Goal: Participate in discussion: Participate in discussion

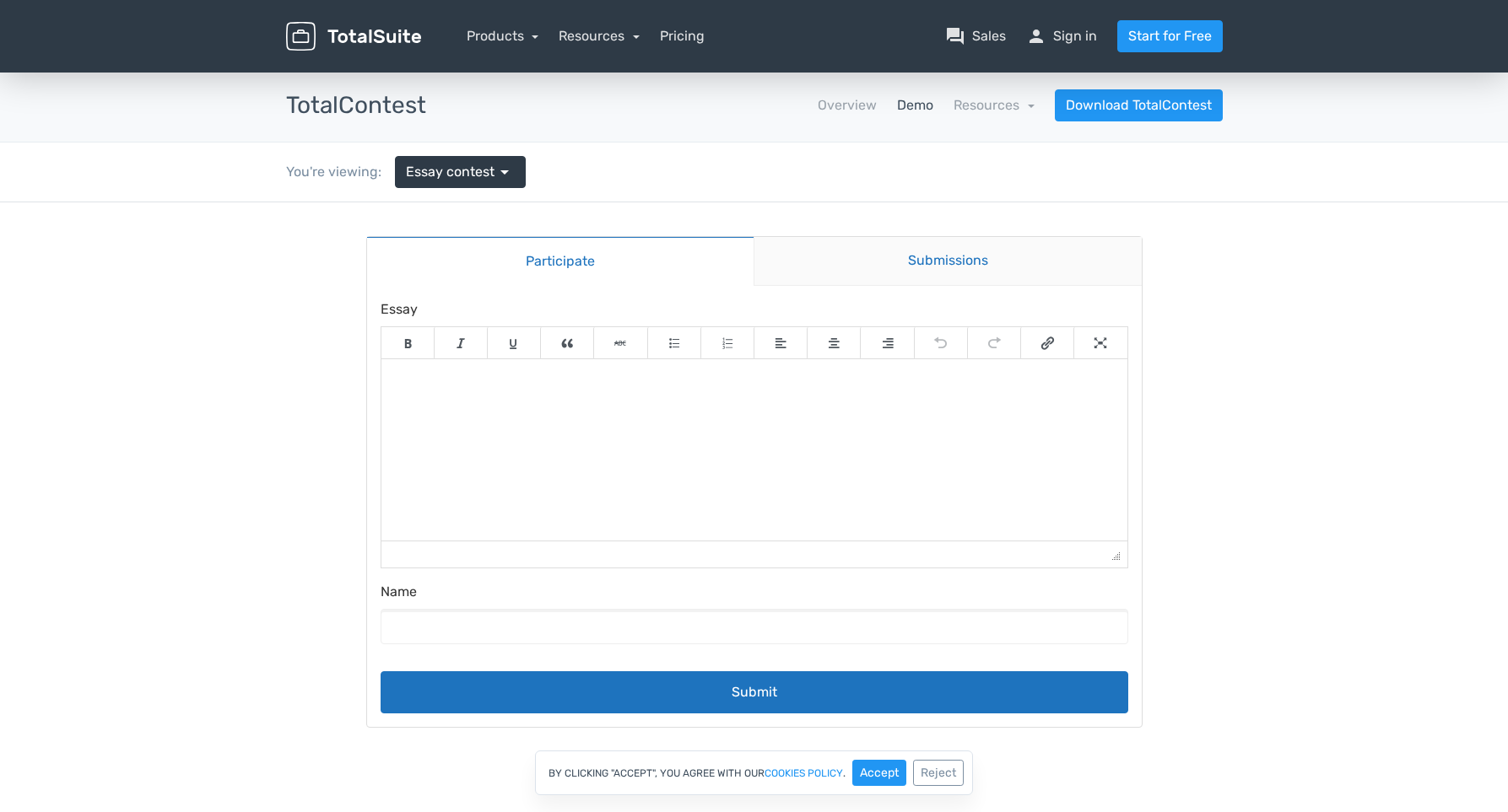
click at [924, 272] on link "Submissions" at bounding box center [947, 261] width 388 height 49
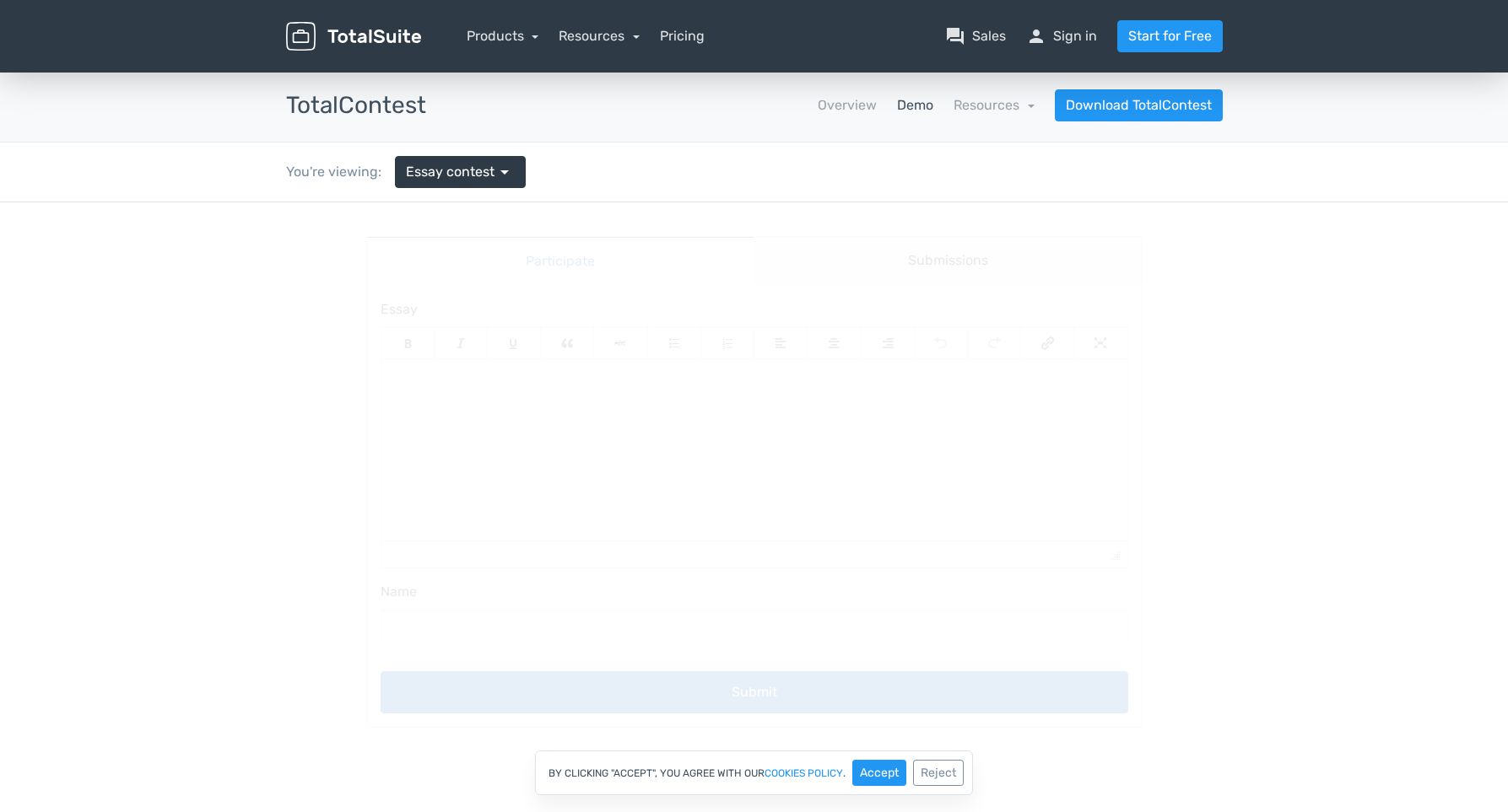
click at [1238, 558] on body "Participate Submissions Participate Submissions Submitting Essay Name Submit In…" at bounding box center [754, 469] width 1508 height 534
click at [873, 775] on button "Accept" at bounding box center [878, 773] width 54 height 27
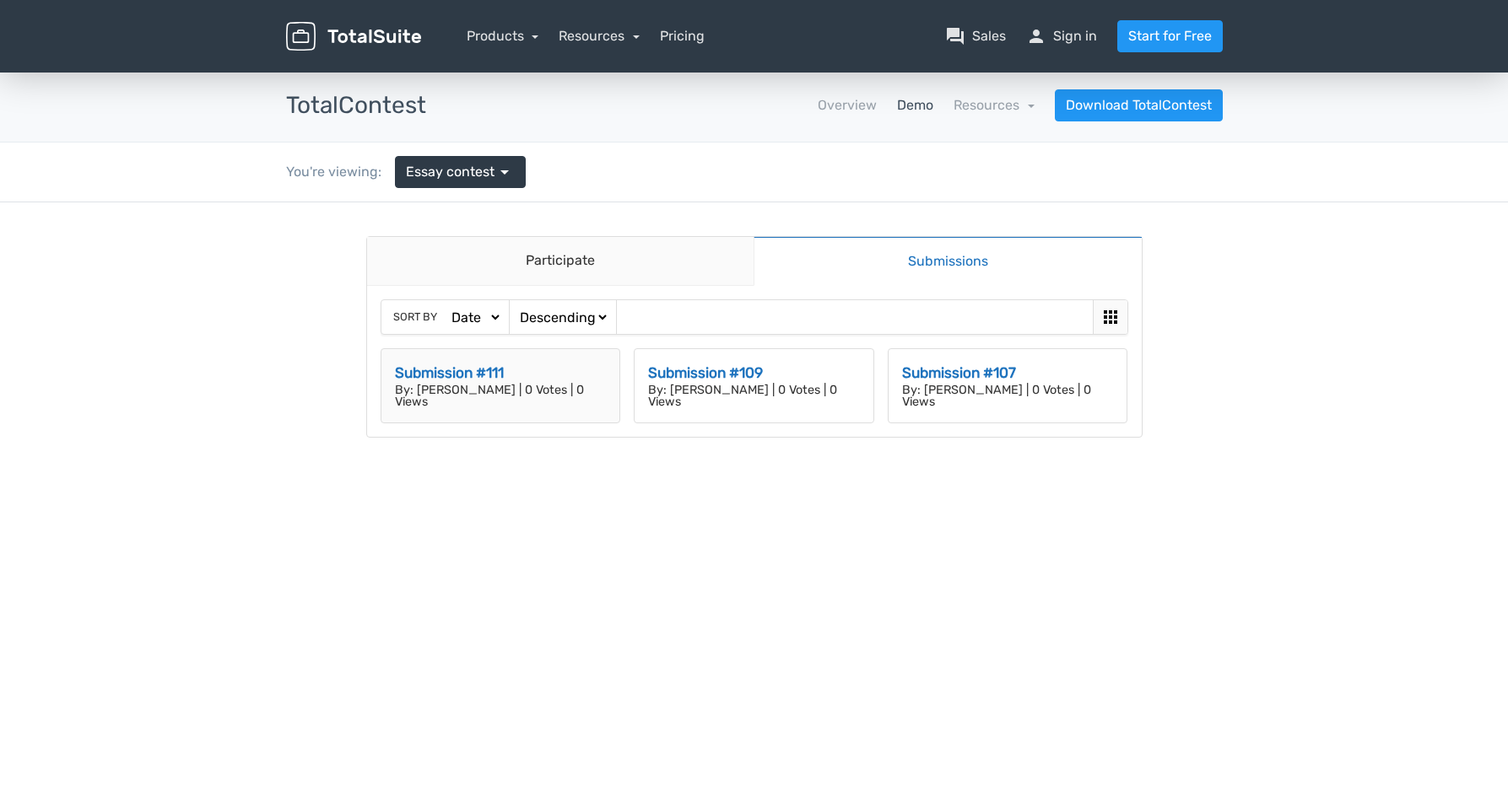
click at [488, 377] on h3 "Submission #111" at bounding box center [501, 373] width 212 height 22
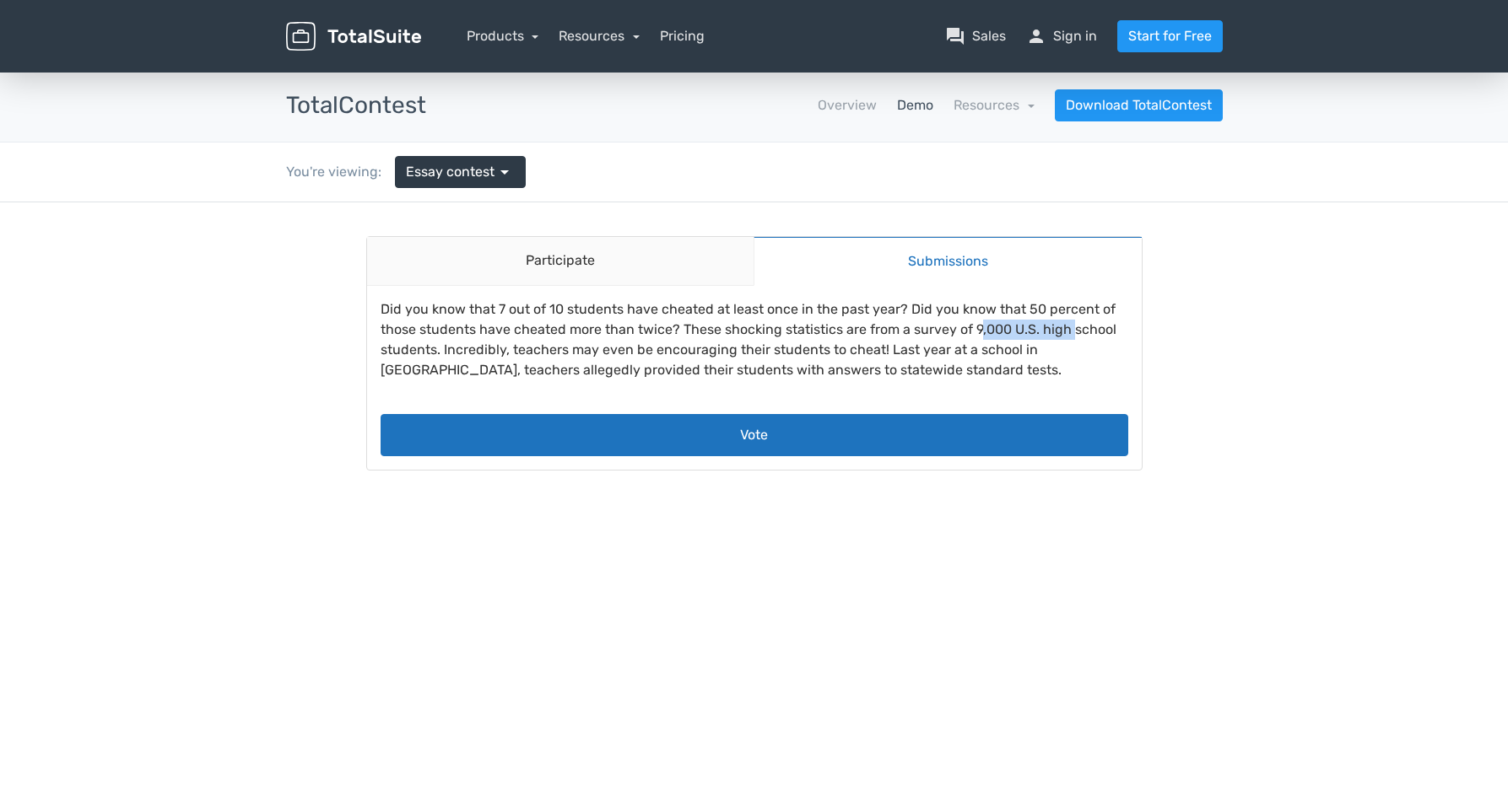
drag, startPoint x: 977, startPoint y: 335, endPoint x: 1072, endPoint y: 334, distance: 95.0
click at [1072, 334] on span "Did you know that 7 out of 10 students have cheated at least once in the past y…" at bounding box center [748, 340] width 736 height 77
click at [1145, 335] on main "Participate Submissions Participate Submissions Did you know that 7 out of 10 s…" at bounding box center [754, 352] width 810 height 301
click at [929, 368] on p "Did you know that 7 out of 10 students have cheated at least once in the past y…" at bounding box center [754, 340] width 748 height 81
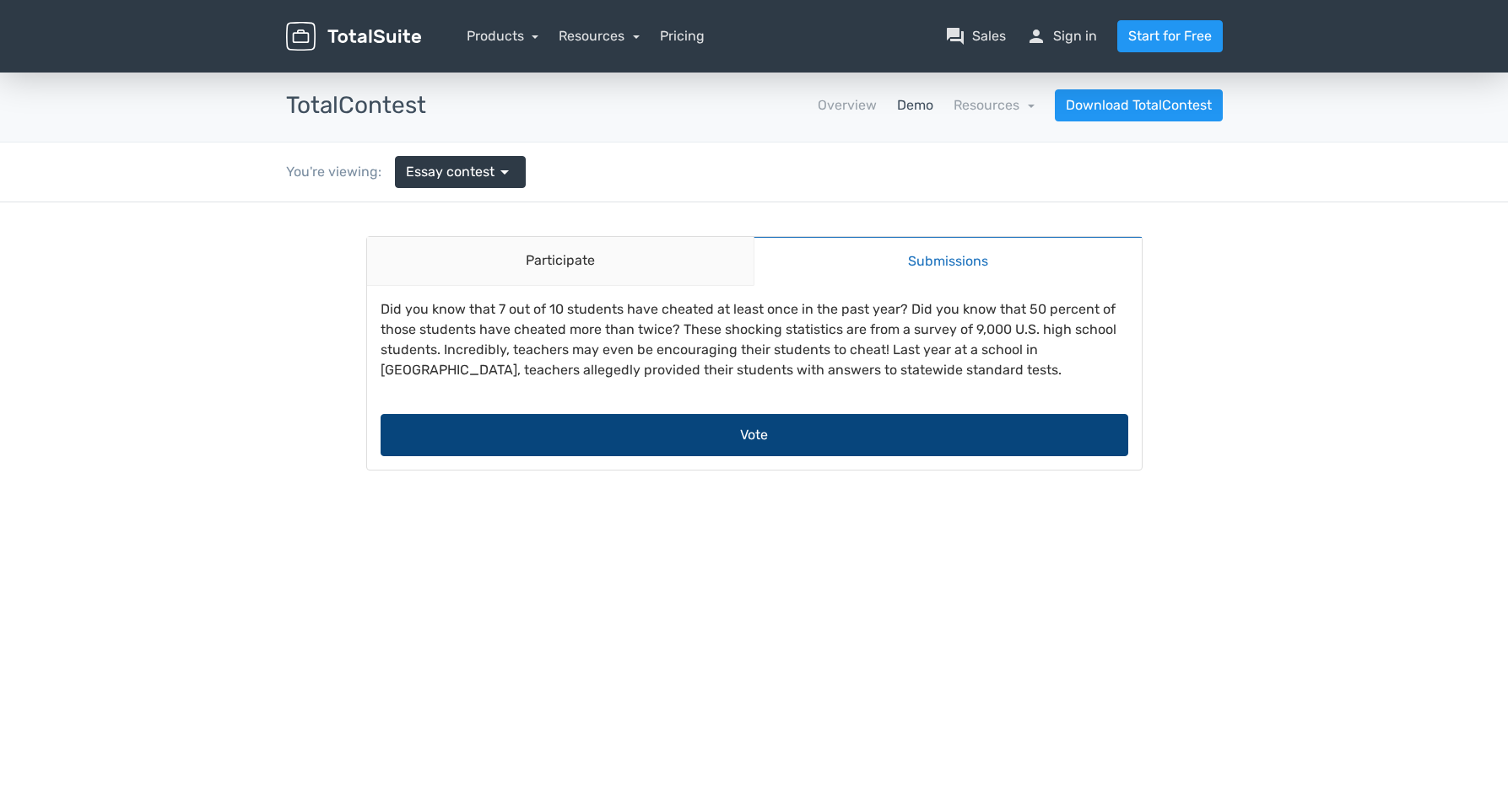
click at [845, 436] on button "Vote" at bounding box center [754, 435] width 748 height 42
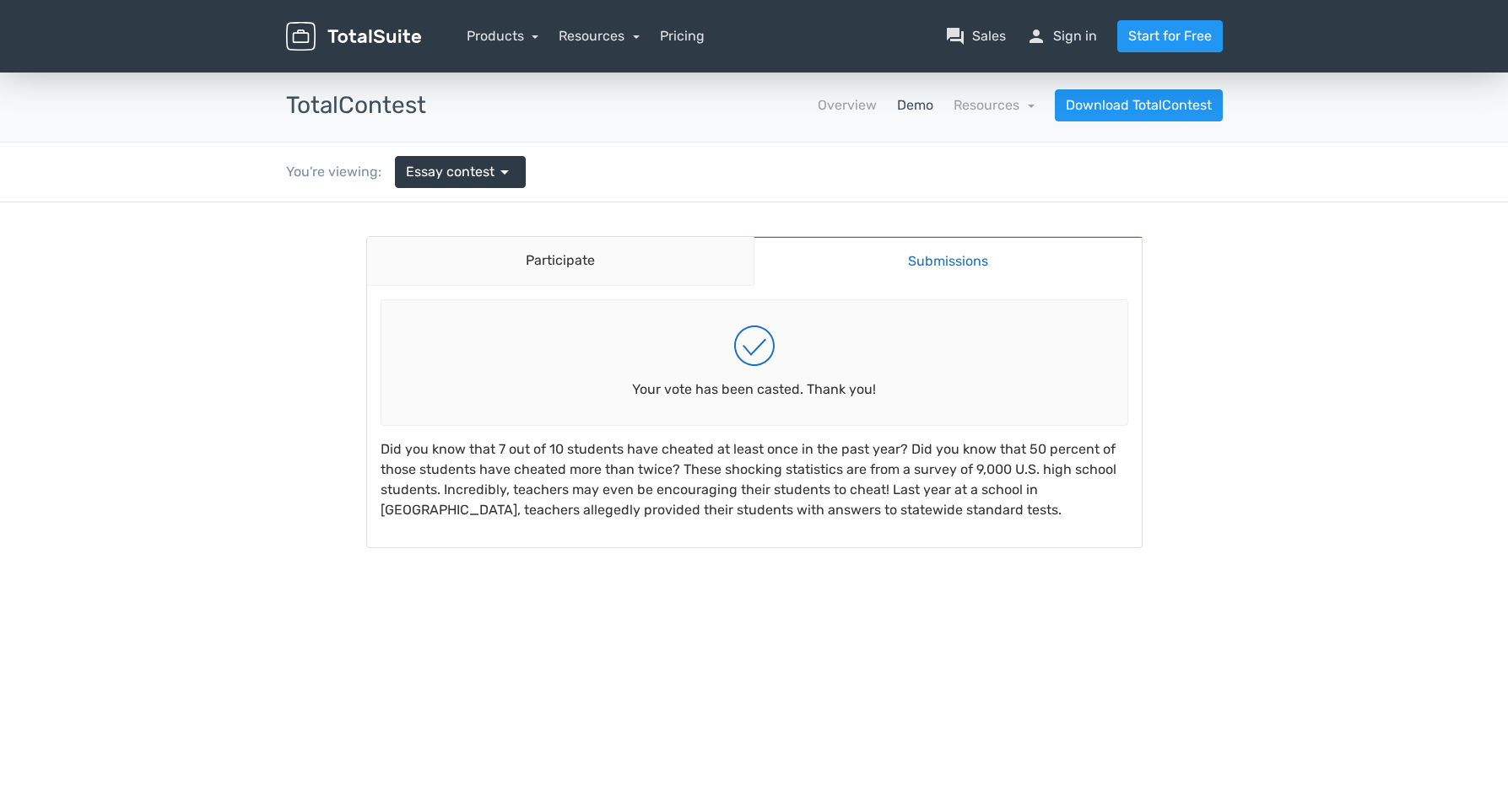
click at [1221, 399] on body "Participate Submissions Participate Submissions Your vote has been casted. Than…" at bounding box center [754, 408] width 1508 height 413
click at [950, 259] on link "Submissions" at bounding box center [947, 260] width 388 height 50
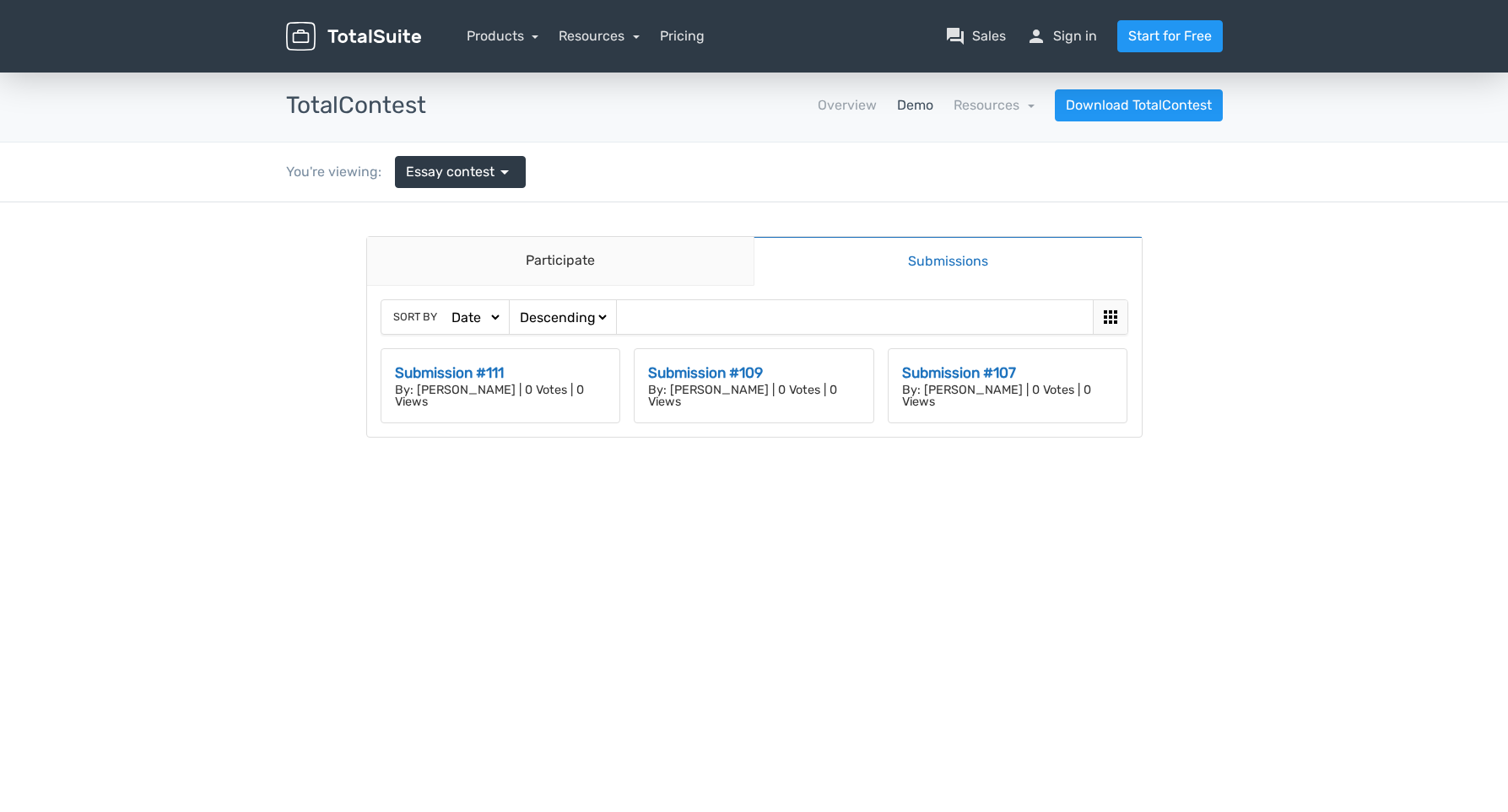
drag, startPoint x: 1209, startPoint y: 203, endPoint x: 1198, endPoint y: 380, distance: 177.3
click at [1209, 203] on body "Participate Submissions Participate Submissions Sort by Date Views Votes Title …" at bounding box center [754, 347] width 1508 height 290
drag, startPoint x: 1283, startPoint y: 405, endPoint x: 1090, endPoint y: 306, distance: 216.9
click at [1282, 402] on body "Participate Submissions Participate Submissions Sort by Date Views Votes Title …" at bounding box center [754, 347] width 1508 height 290
